Goal: Find specific fact: Find specific fact

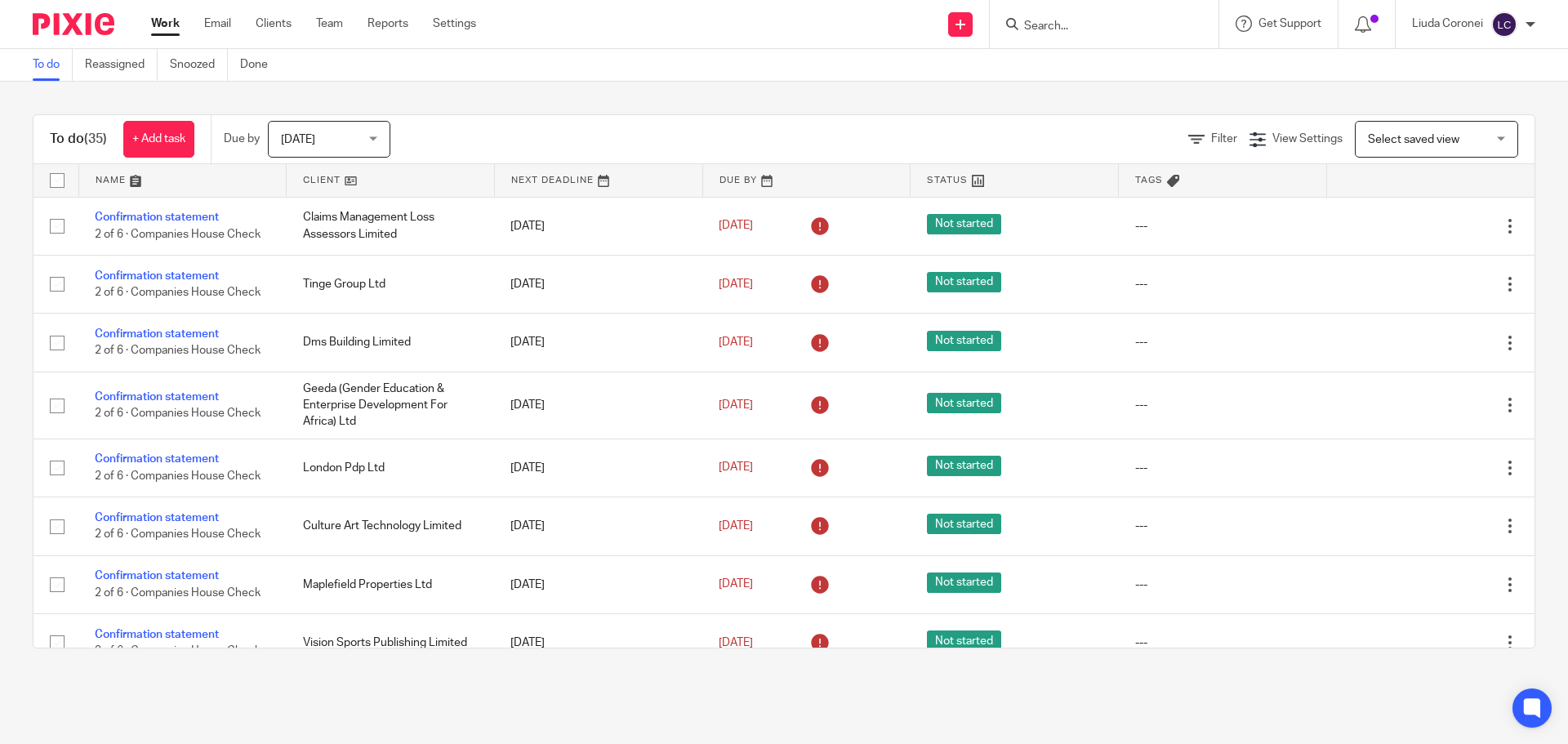
click at [1080, 29] on input "Search" at bounding box center [1096, 27] width 147 height 15
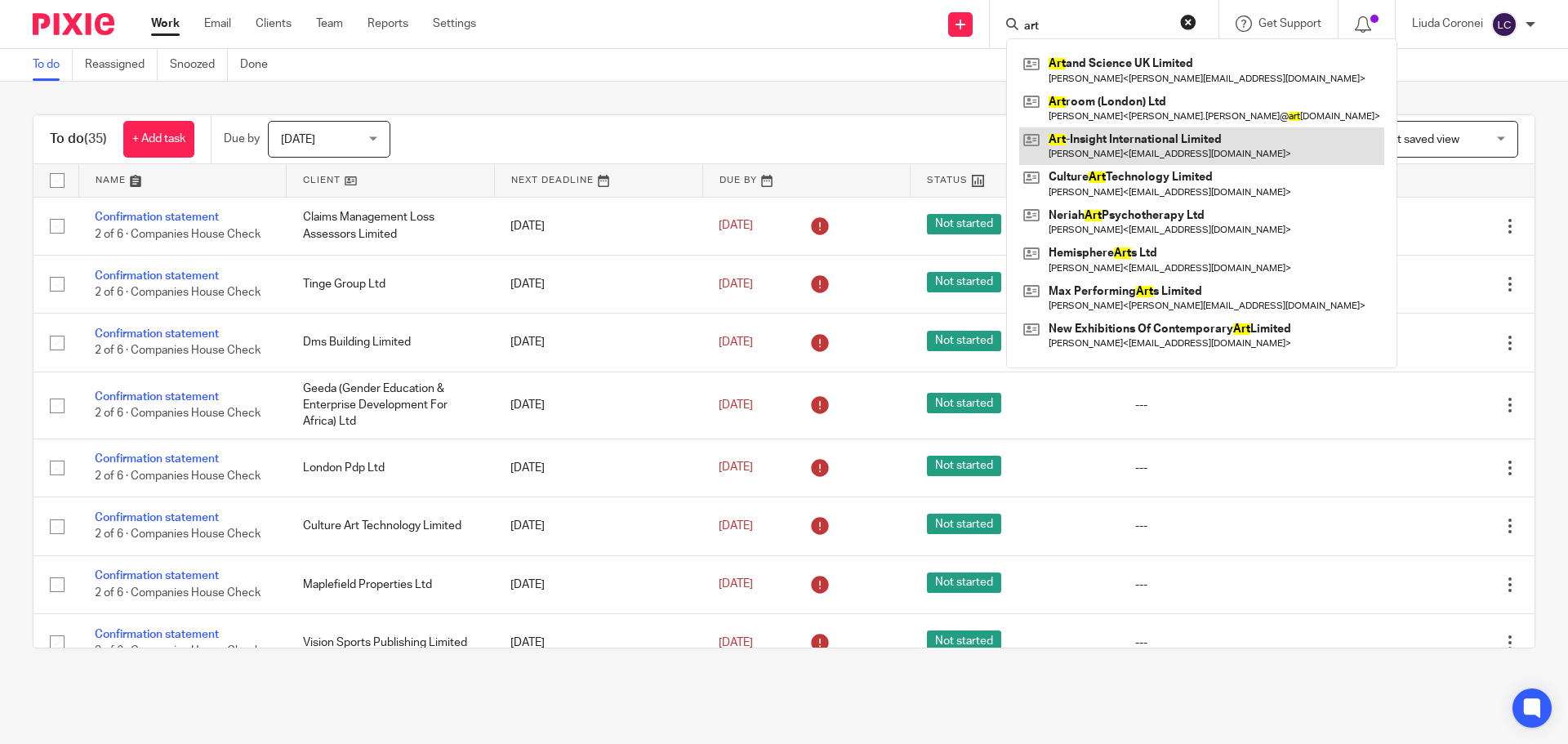
type input "art"
click at [1113, 146] on link at bounding box center [1201, 146] width 365 height 38
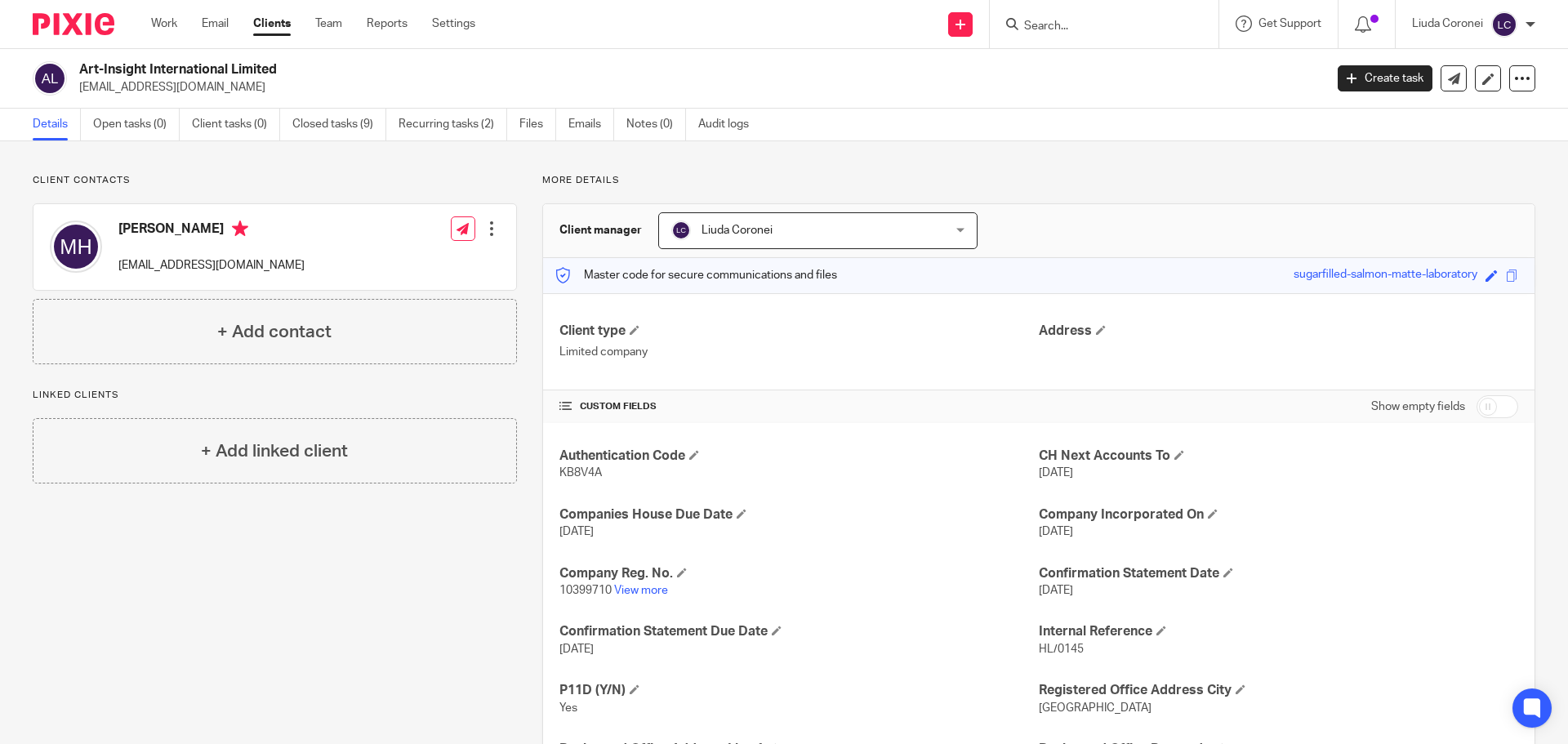
click at [569, 473] on span "KB8V4A" at bounding box center [580, 473] width 43 height 12
copy span "KB8V4A"
